Goal: Transaction & Acquisition: Purchase product/service

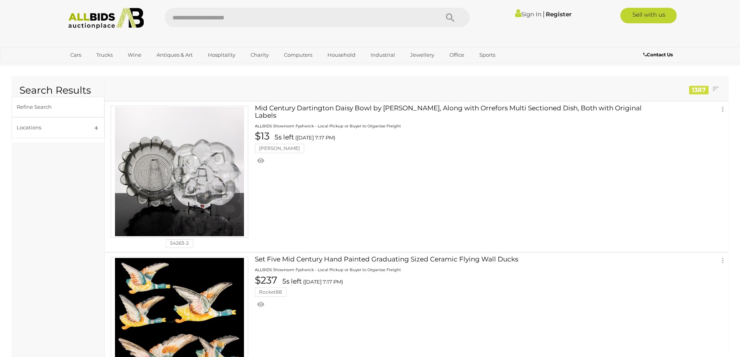
click at [236, 11] on input "text" at bounding box center [298, 17] width 266 height 19
type input "*********"
click at [445, 18] on button "Search" at bounding box center [450, 17] width 39 height 19
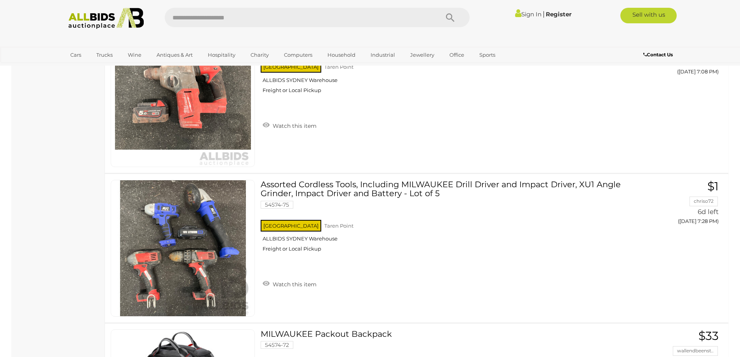
scroll to position [854, 0]
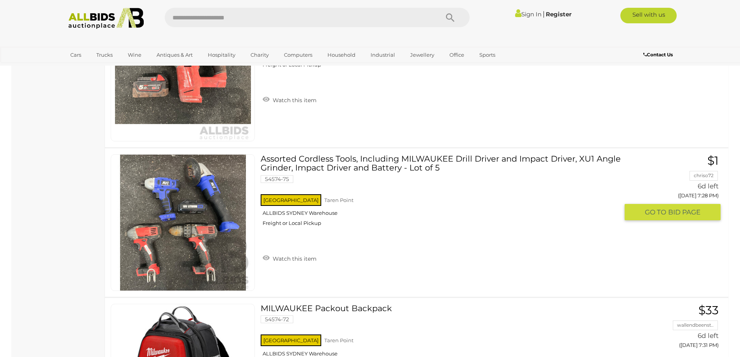
click at [165, 209] on link at bounding box center [183, 222] width 144 height 137
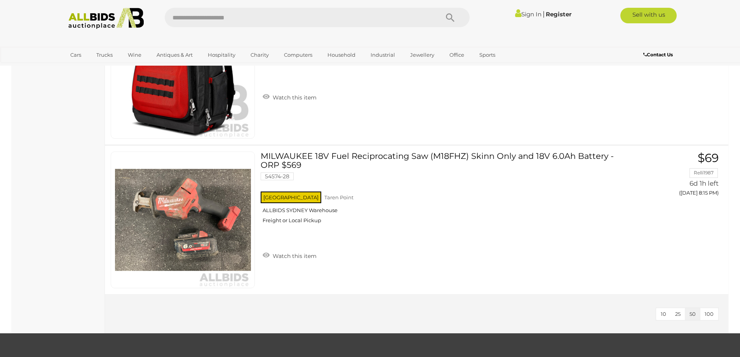
scroll to position [884, 0]
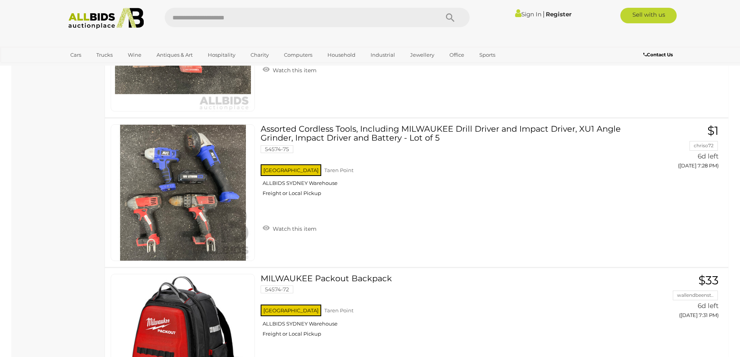
click at [210, 24] on input "text" at bounding box center [298, 17] width 266 height 19
type input "****"
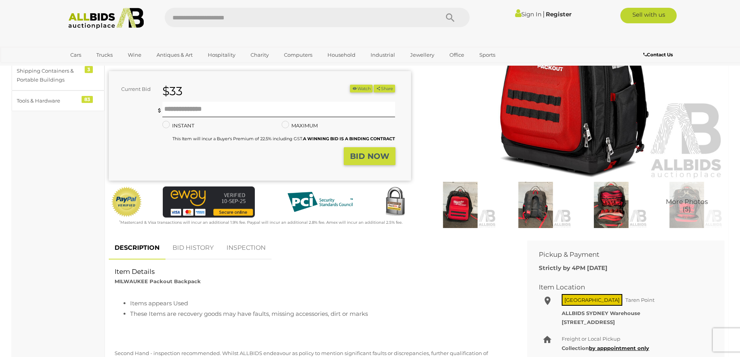
scroll to position [116, 0]
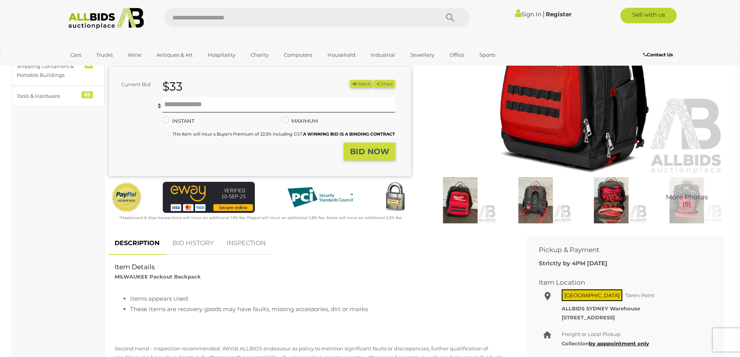
click at [529, 206] on img at bounding box center [535, 200] width 71 height 46
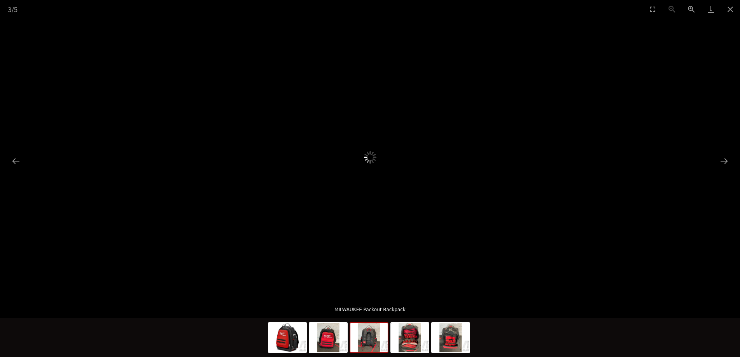
scroll to position [78, 0]
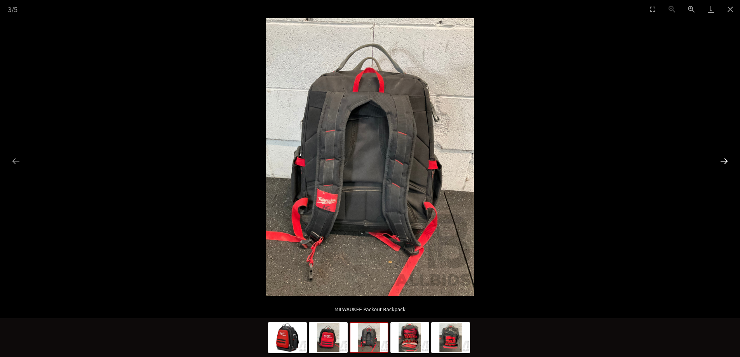
click at [723, 160] on button "Next slide" at bounding box center [724, 160] width 16 height 15
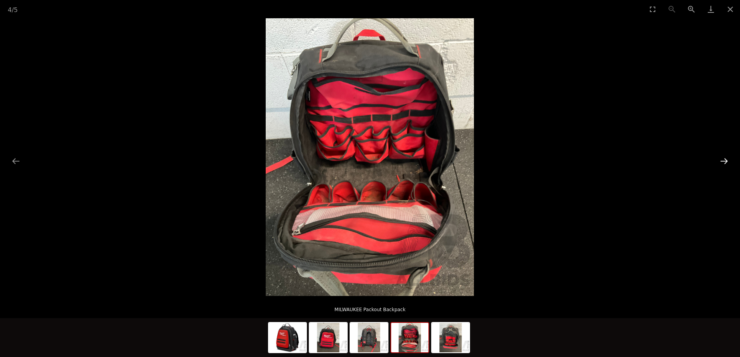
click at [723, 160] on button "Next slide" at bounding box center [724, 160] width 16 height 15
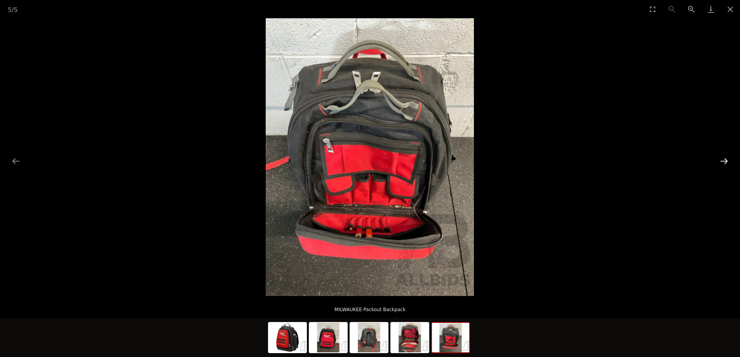
click at [723, 160] on button "Next slide" at bounding box center [724, 160] width 16 height 15
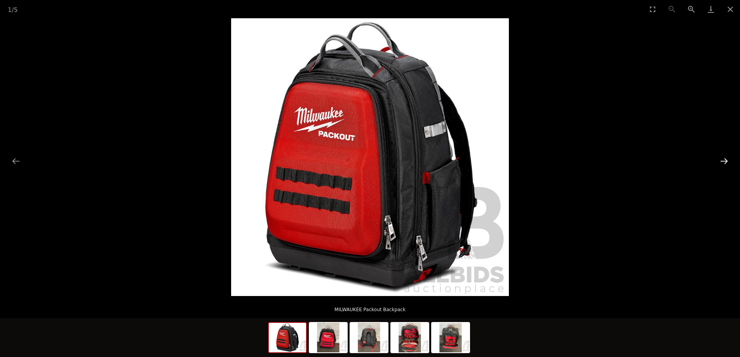
click at [723, 160] on button "Next slide" at bounding box center [724, 160] width 16 height 15
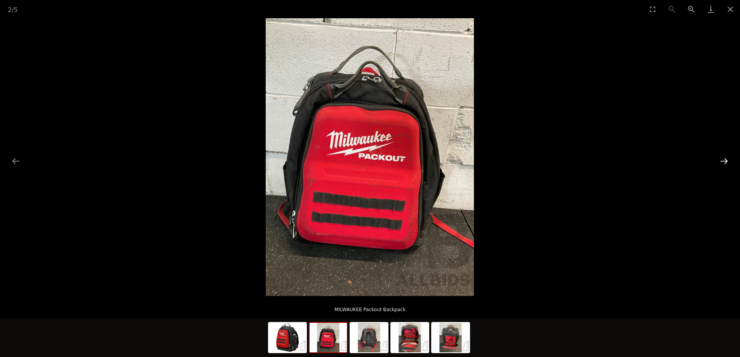
click at [723, 160] on button "Next slide" at bounding box center [724, 160] width 16 height 15
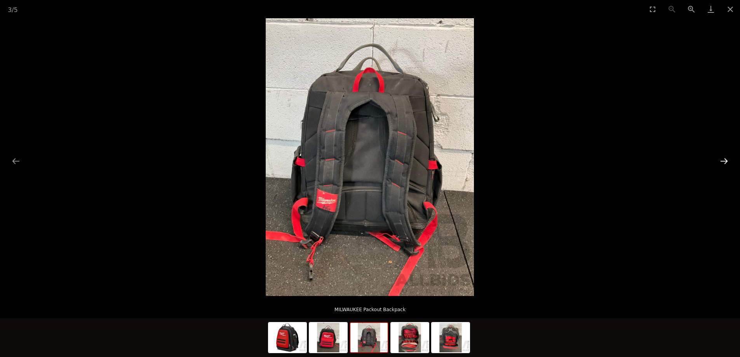
click at [723, 160] on button "Next slide" at bounding box center [724, 160] width 16 height 15
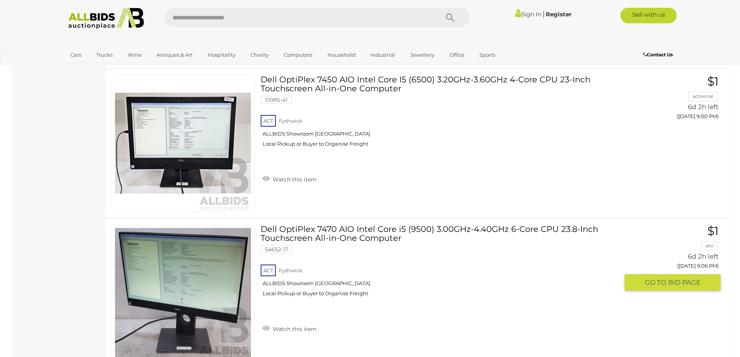
scroll to position [4085, 0]
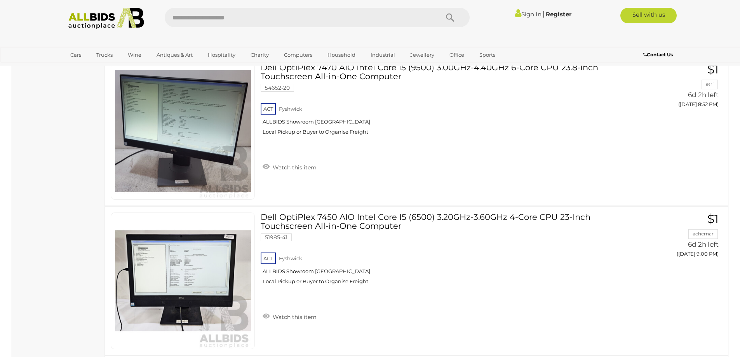
click at [95, 30] on div "Sign In |" at bounding box center [370, 15] width 740 height 31
click at [96, 22] on img at bounding box center [106, 18] width 84 height 21
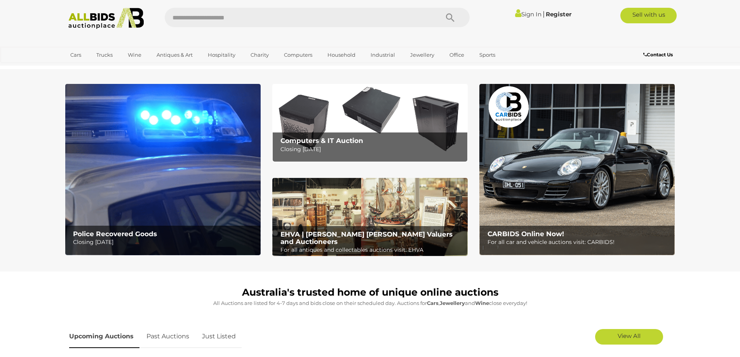
click at [356, 114] on img at bounding box center [369, 123] width 195 height 78
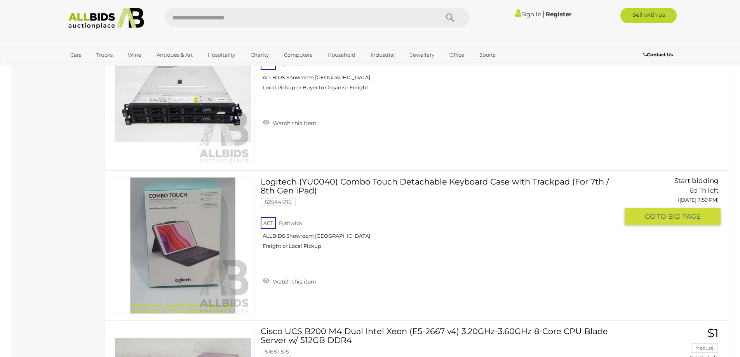
scroll to position [5242, 0]
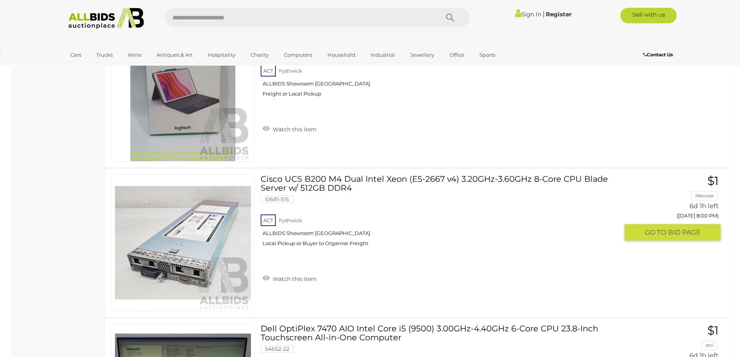
click at [488, 209] on link "Cisco UCS B200 M4 Dual Intel Xeon (E5-2667 v4) 3.20GHz-3.60GHz 8-Core CPU Blade…" at bounding box center [442, 213] width 352 height 78
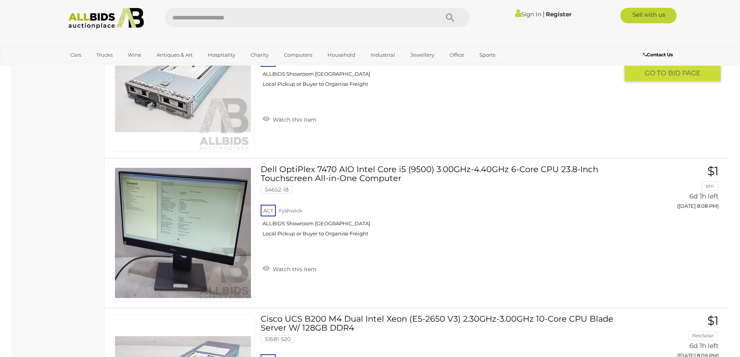
scroll to position [6146, 0]
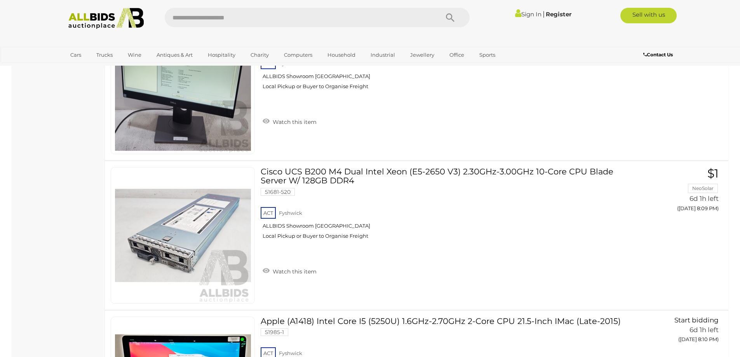
drag, startPoint x: 399, startPoint y: 282, endPoint x: 53, endPoint y: 240, distance: 348.2
click at [88, 21] on img at bounding box center [106, 18] width 84 height 21
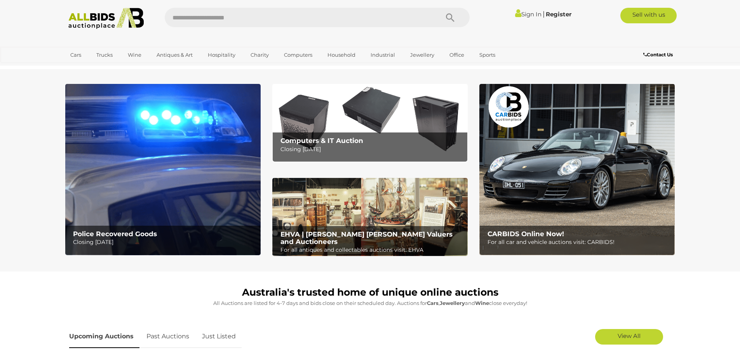
click at [104, 95] on img at bounding box center [162, 169] width 195 height 171
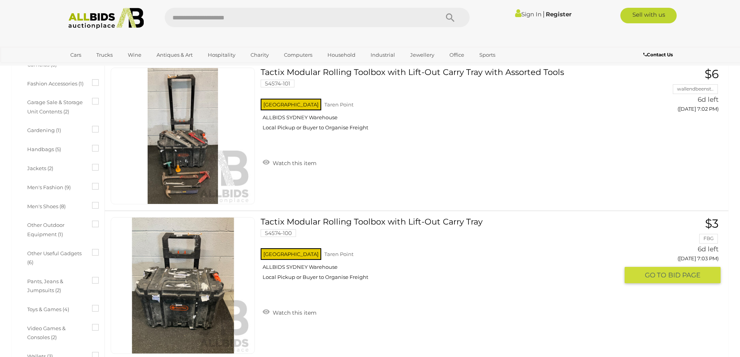
scroll to position [427, 0]
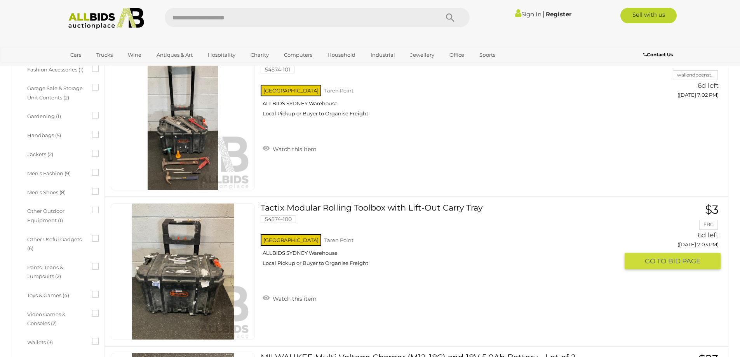
drag, startPoint x: 361, startPoint y: 249, endPoint x: 333, endPoint y: 323, distance: 79.5
click at [333, 323] on div "Tactix Modular Rolling Toolbox with Lift-Out Carry Tray 54574-100 NSW Taren Poi…" at bounding box center [416, 271] width 635 height 148
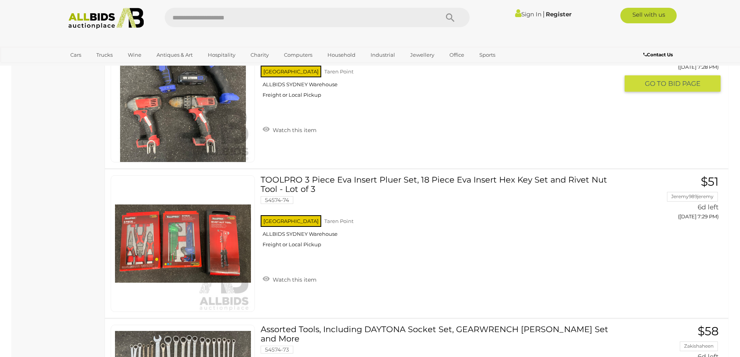
scroll to position [4349, 0]
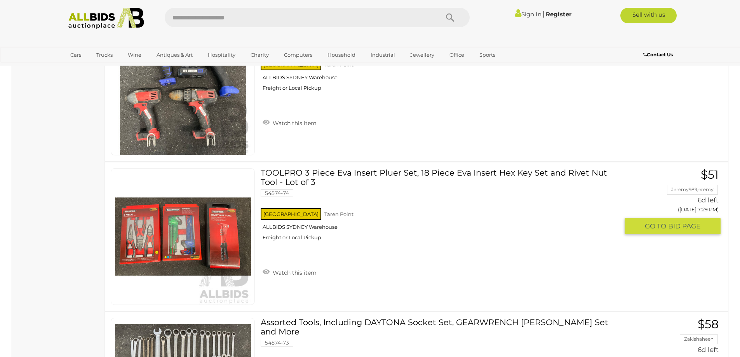
drag, startPoint x: 264, startPoint y: 255, endPoint x: 447, endPoint y: 206, distance: 189.0
click at [447, 207] on div "NSW Taren Point ALLBIDS SYDNEY Warehouse Freight or Local Pickup" at bounding box center [440, 227] width 358 height 40
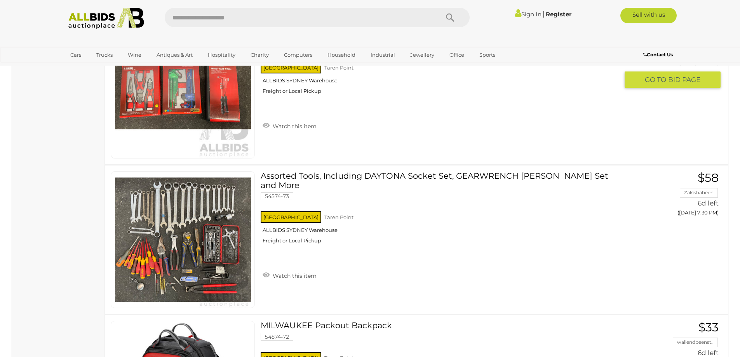
scroll to position [4509, 0]
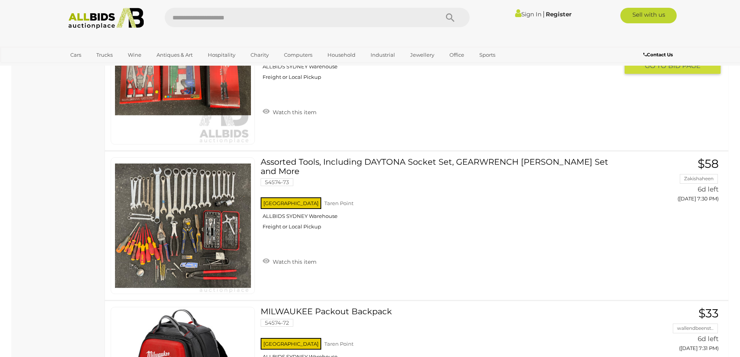
drag, startPoint x: 0, startPoint y: 0, endPoint x: 74, endPoint y: 164, distance: 180.1
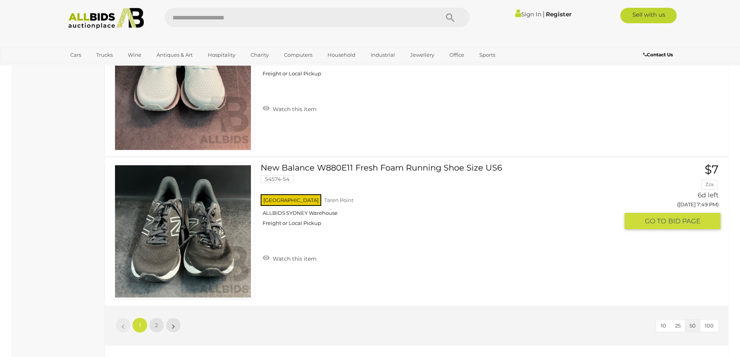
scroll to position [7538, 0]
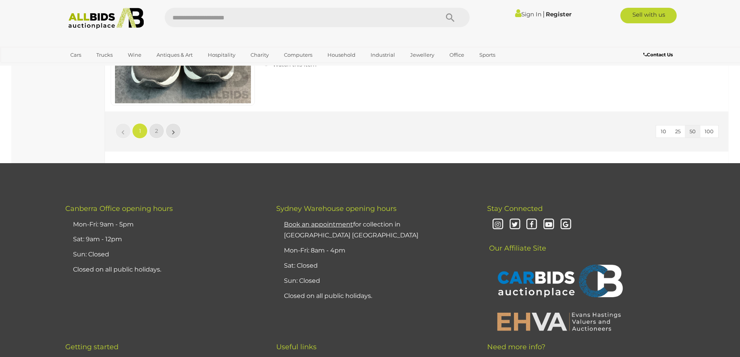
drag, startPoint x: 302, startPoint y: 251, endPoint x: 298, endPoint y: 245, distance: 6.8
drag, startPoint x: 298, startPoint y: 245, endPoint x: 157, endPoint y: 134, distance: 179.7
click at [157, 134] on span "2" at bounding box center [156, 130] width 3 height 7
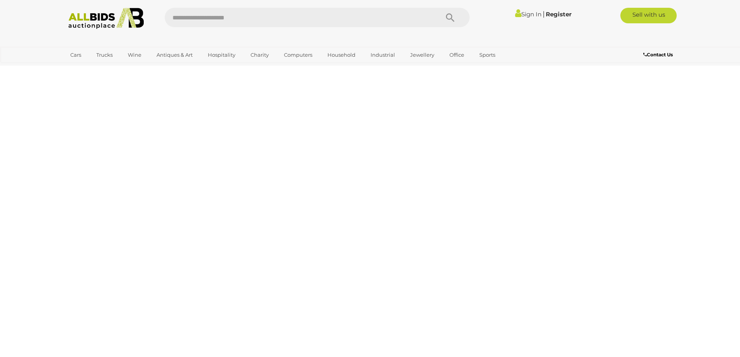
scroll to position [97, 0]
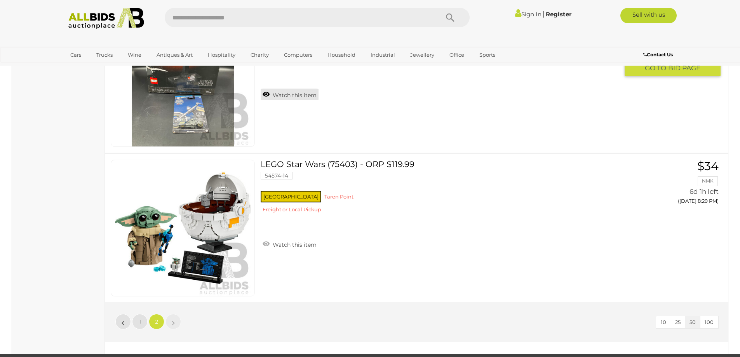
scroll to position [6776, 0]
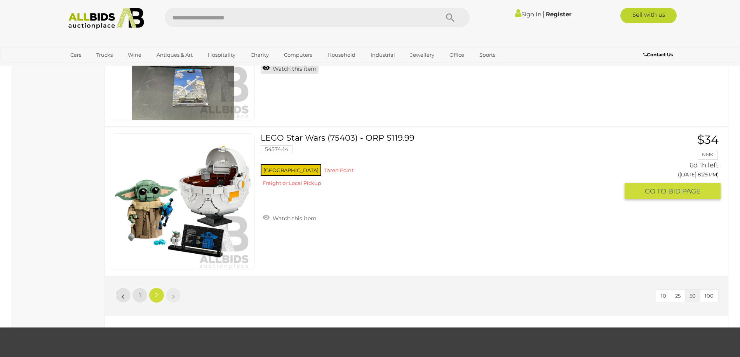
drag, startPoint x: 287, startPoint y: 226, endPoint x: 264, endPoint y: 220, distance: 23.6
drag, startPoint x: 264, startPoint y: 220, endPoint x: 123, endPoint y: 20, distance: 244.9
click at [123, 20] on img at bounding box center [106, 18] width 84 height 21
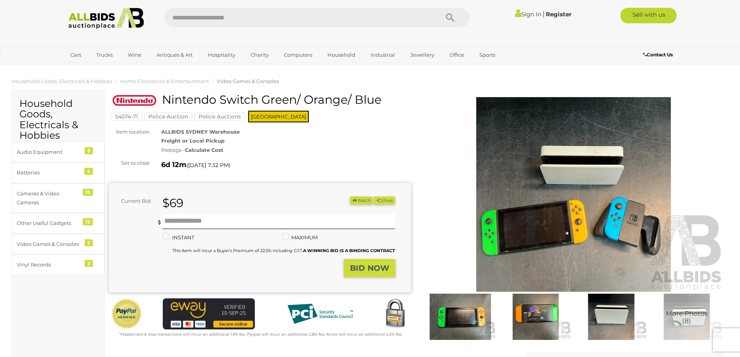
click at [462, 321] on img at bounding box center [459, 317] width 71 height 46
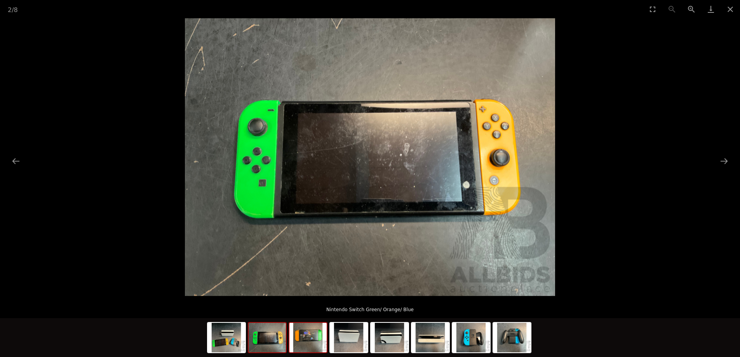
click at [307, 347] on img at bounding box center [307, 338] width 37 height 30
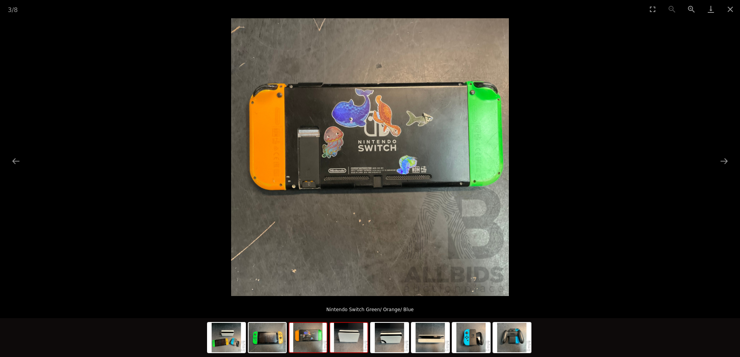
click at [349, 340] on img at bounding box center [348, 338] width 37 height 30
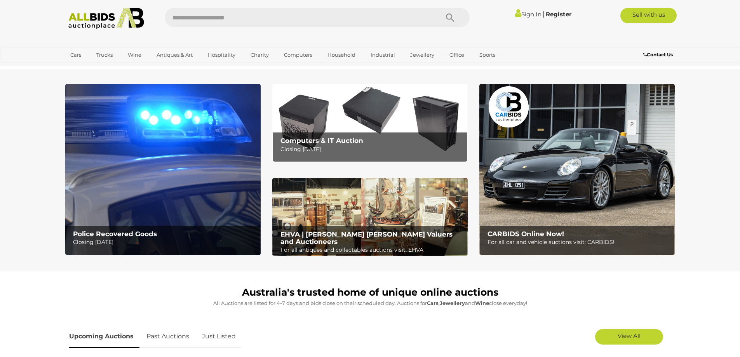
click at [94, 21] on img at bounding box center [106, 18] width 84 height 21
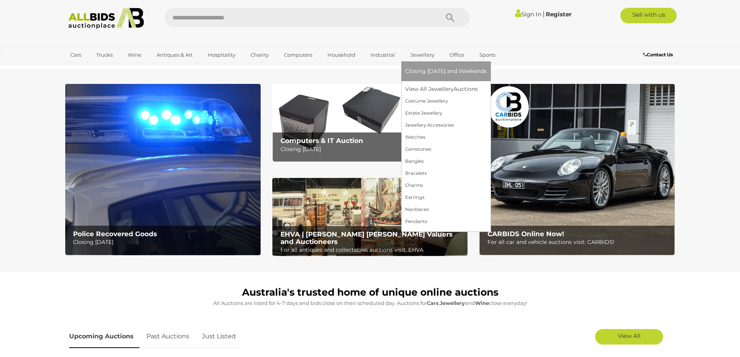
click at [417, 53] on link "Jewellery" at bounding box center [422, 55] width 34 height 13
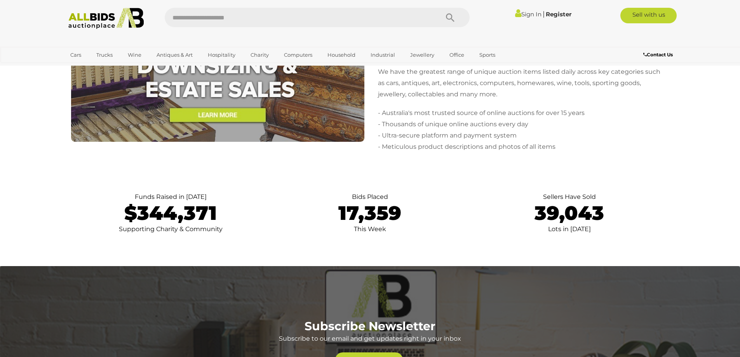
scroll to position [1631, 0]
